Goal: Information Seeking & Learning: Understand process/instructions

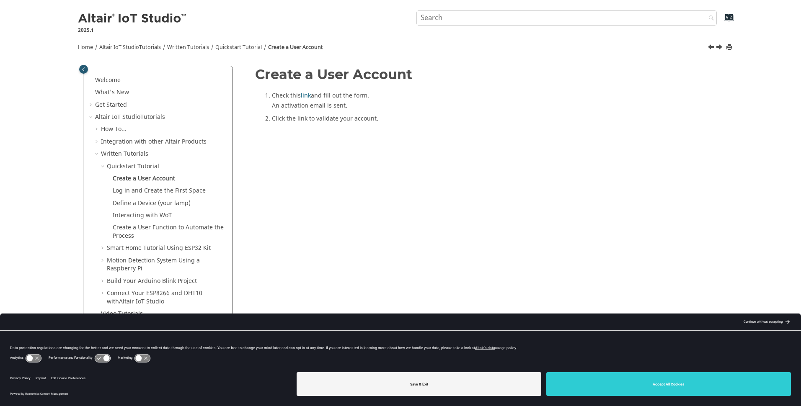
click at [768, 320] on div "Continue without accepting" at bounding box center [763, 322] width 39 height 7
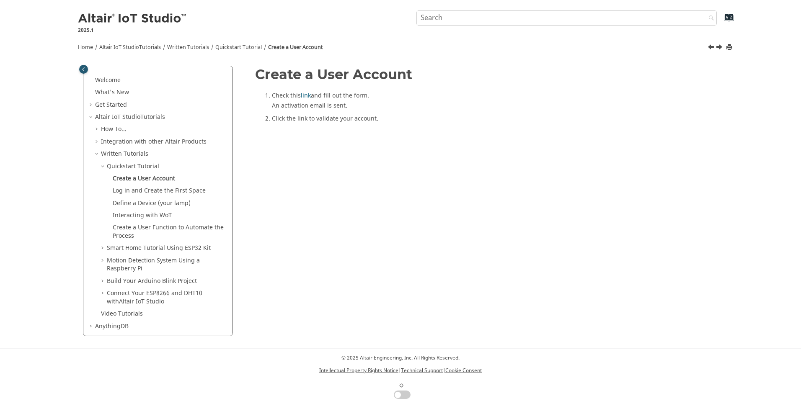
click at [147, 178] on link "Create a User Account" at bounding box center [144, 178] width 62 height 9
click at [303, 96] on link "link" at bounding box center [306, 95] width 10 height 9
click at [88, 47] on span "Home" at bounding box center [85, 48] width 15 height 8
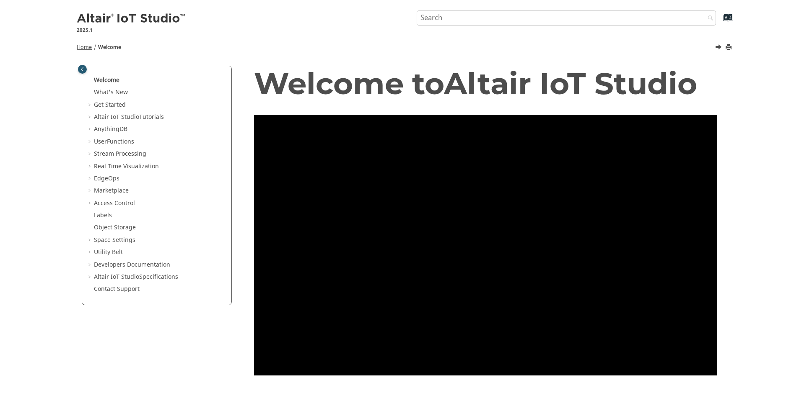
click at [85, 47] on span "Home" at bounding box center [84, 48] width 15 height 8
click at [104, 80] on link "Welcome" at bounding box center [107, 80] width 26 height 9
